Goal: Navigation & Orientation: Find specific page/section

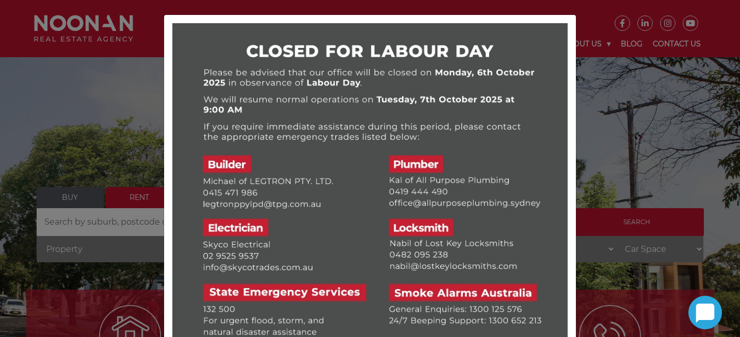
click at [142, 196] on div at bounding box center [370, 168] width 740 height 337
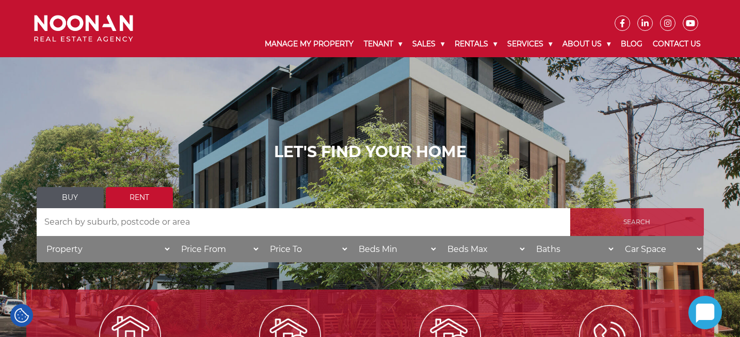
click at [597, 211] on input "Search" at bounding box center [637, 222] width 134 height 28
